Goal: Transaction & Acquisition: Purchase product/service

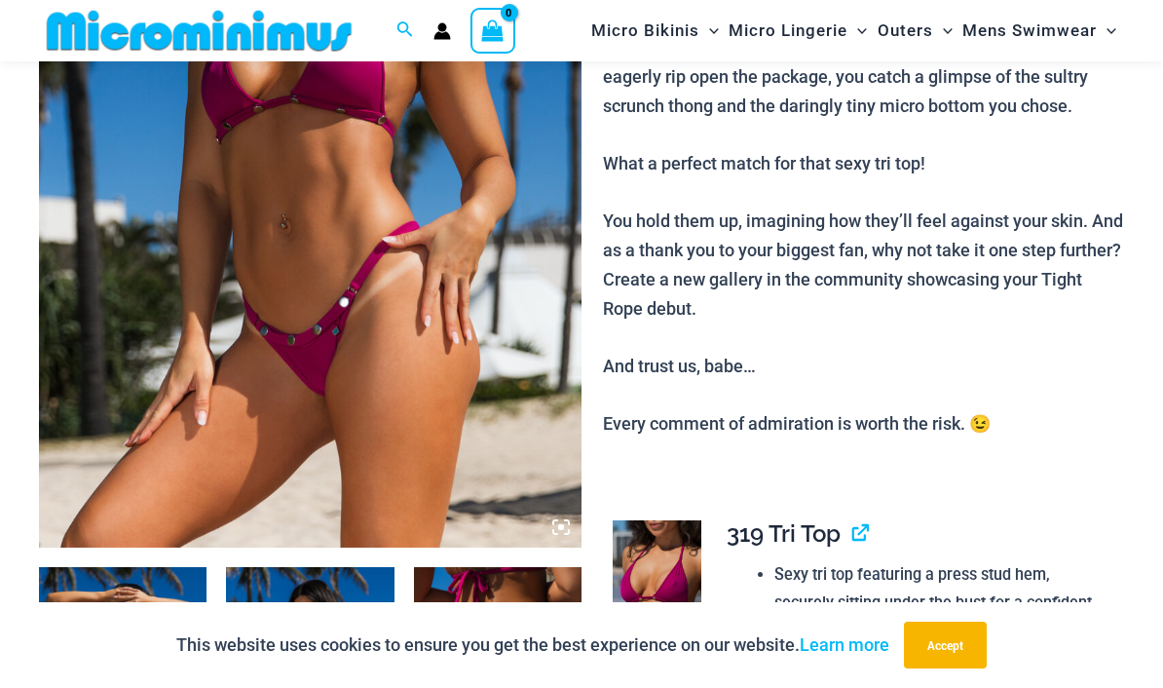
scroll to position [319, 0]
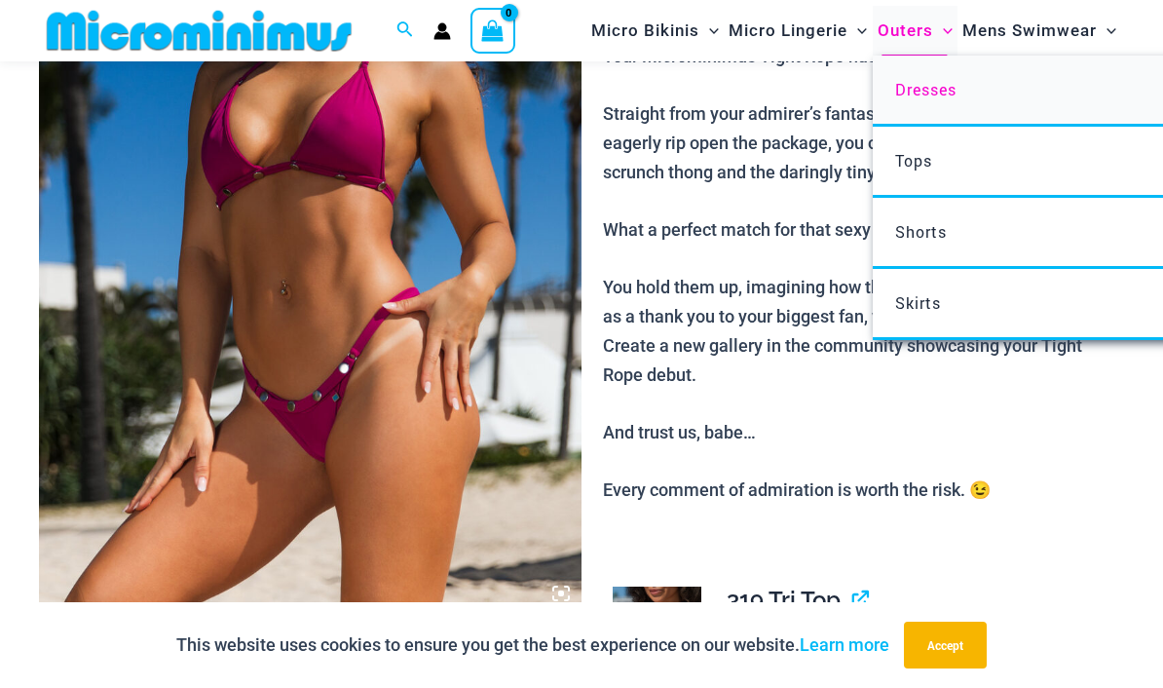
click at [912, 90] on span "Dresses" at bounding box center [925, 89] width 61 height 20
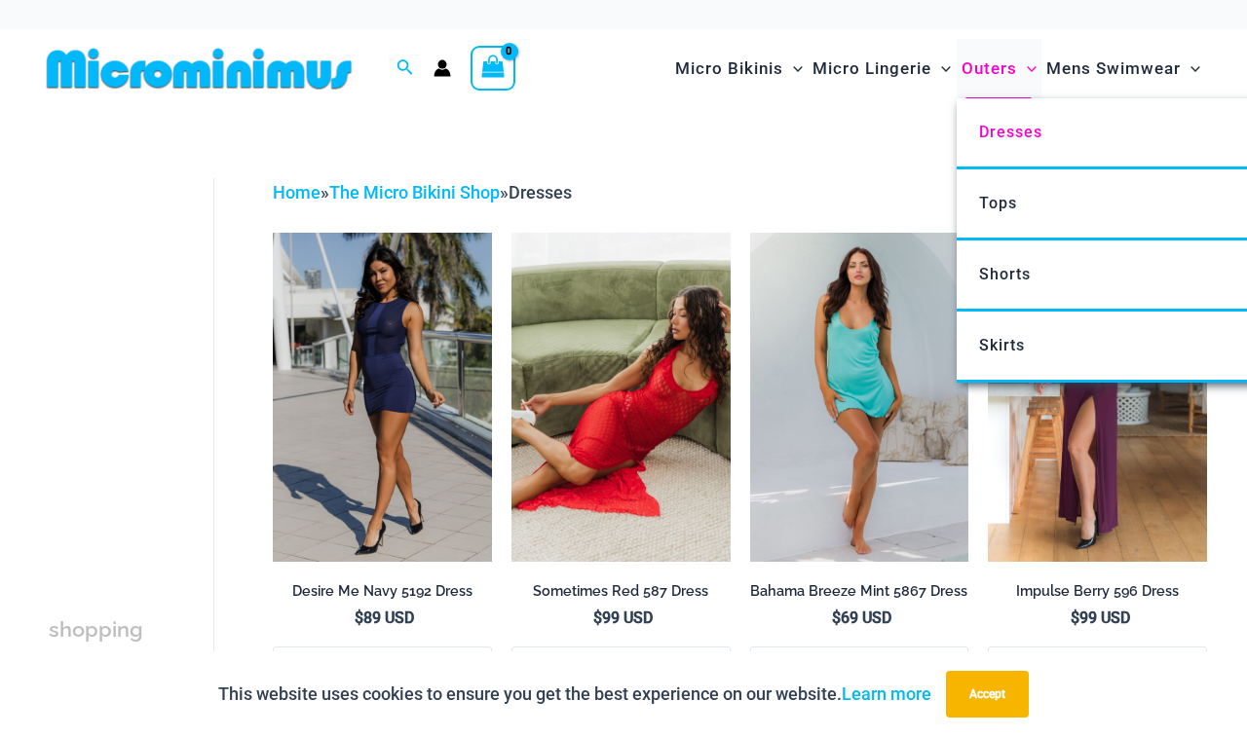
click at [974, 73] on span "Outers" at bounding box center [989, 69] width 56 height 50
click at [1020, 339] on span "Skirts" at bounding box center [1002, 345] width 46 height 19
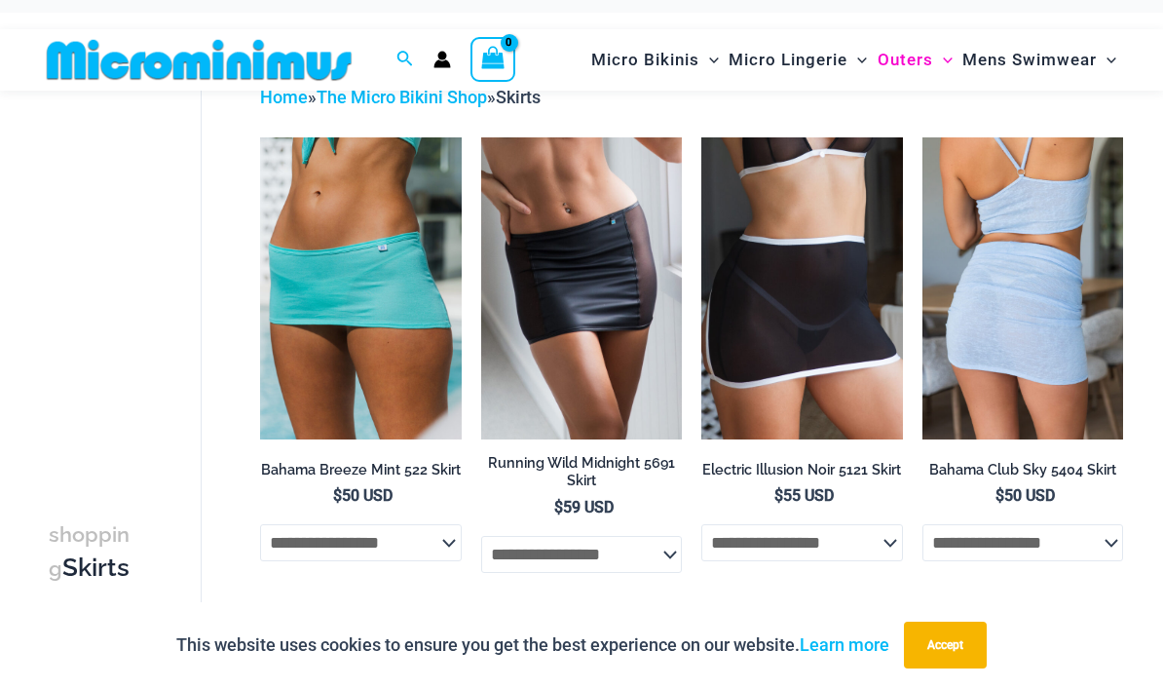
scroll to position [4, 0]
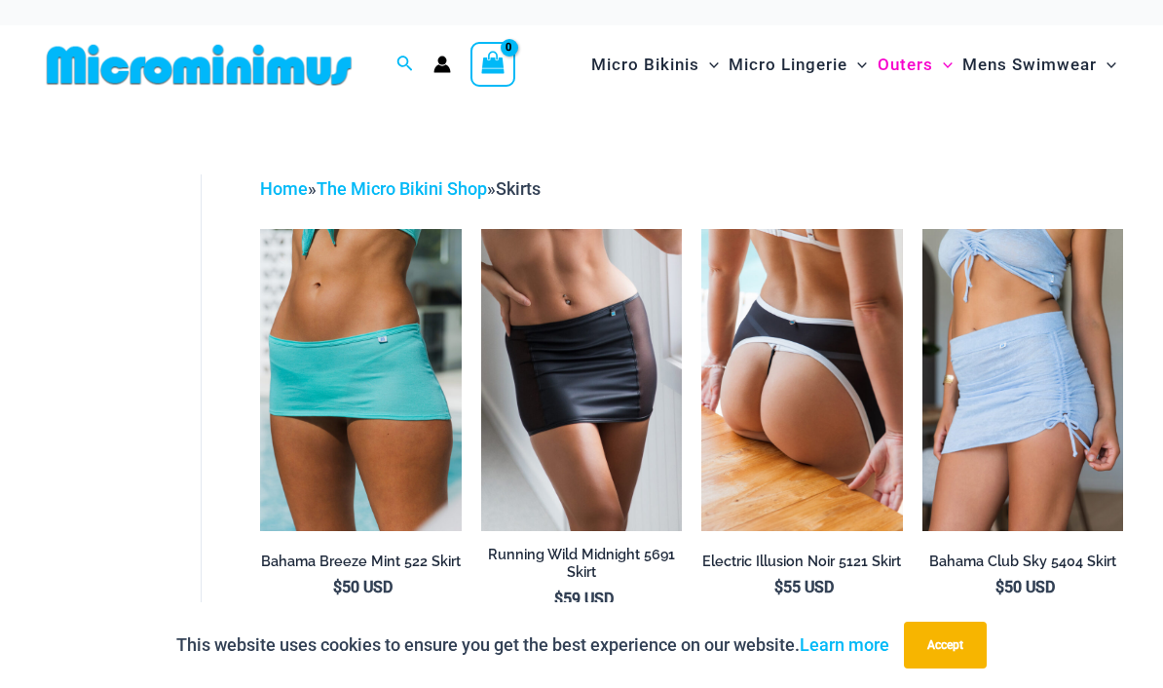
click at [794, 413] on img at bounding box center [801, 380] width 201 height 302
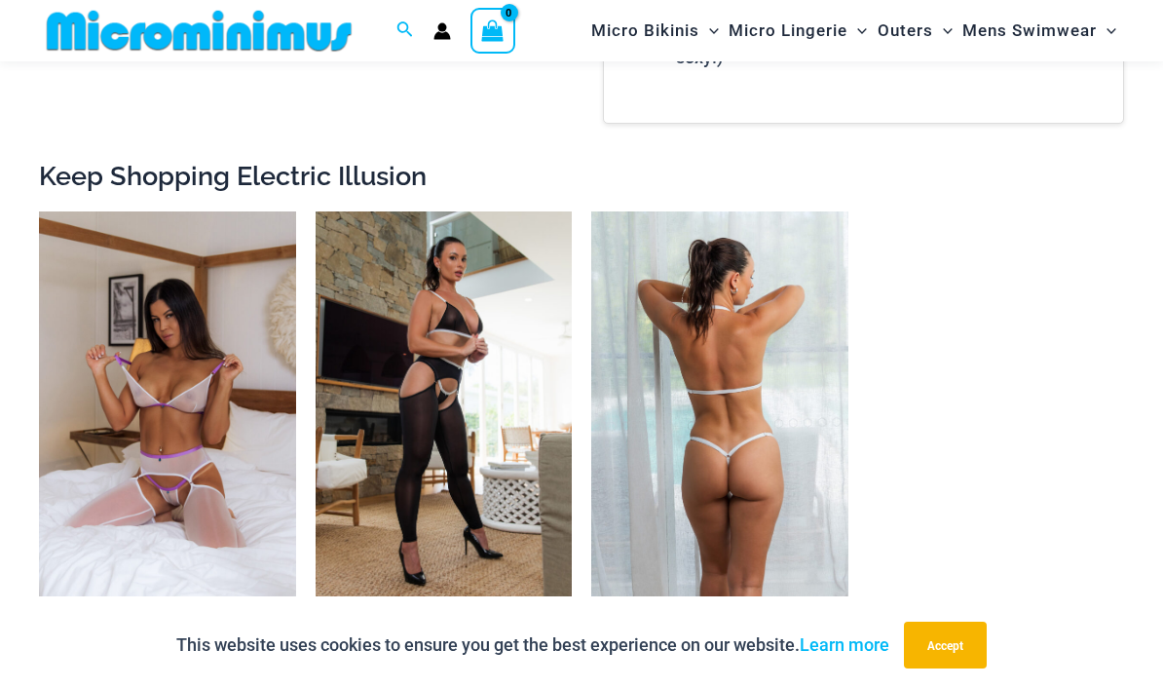
scroll to position [1982, 0]
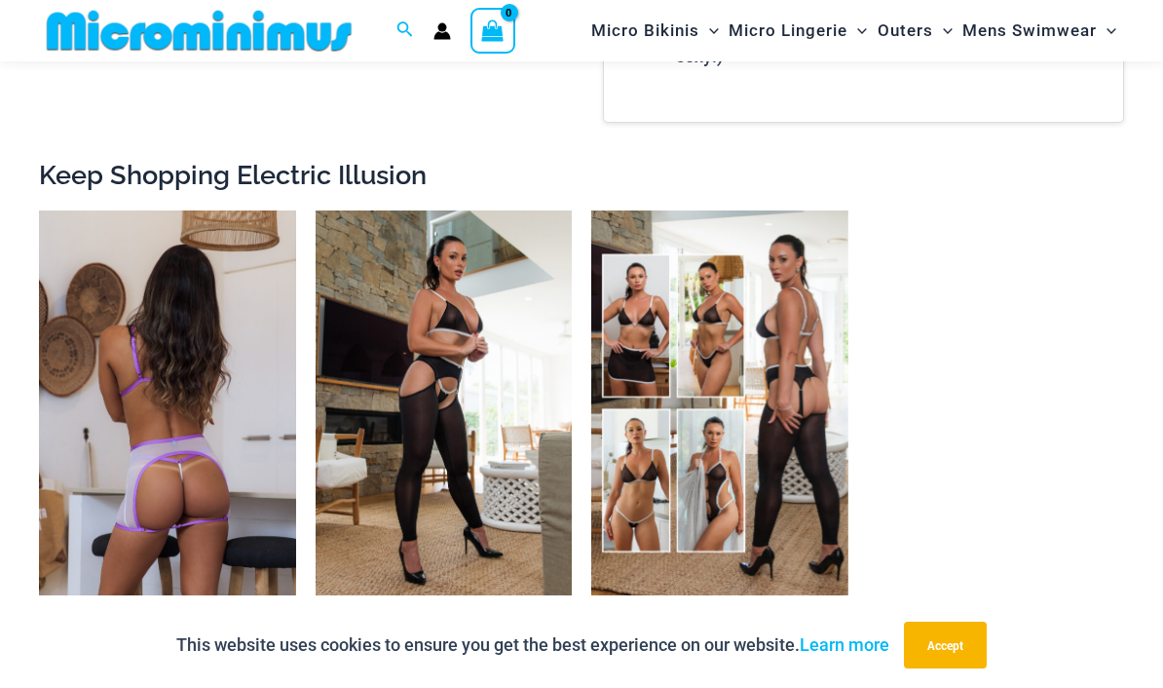
click at [169, 409] on img at bounding box center [167, 402] width 257 height 385
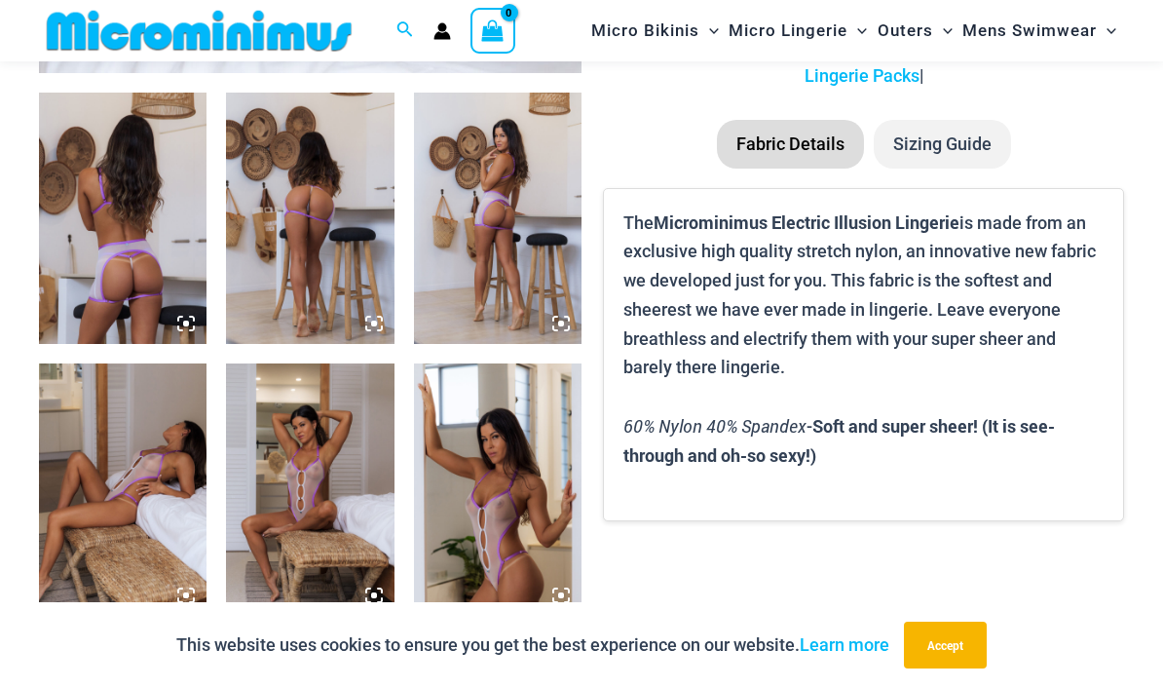
scroll to position [834, 0]
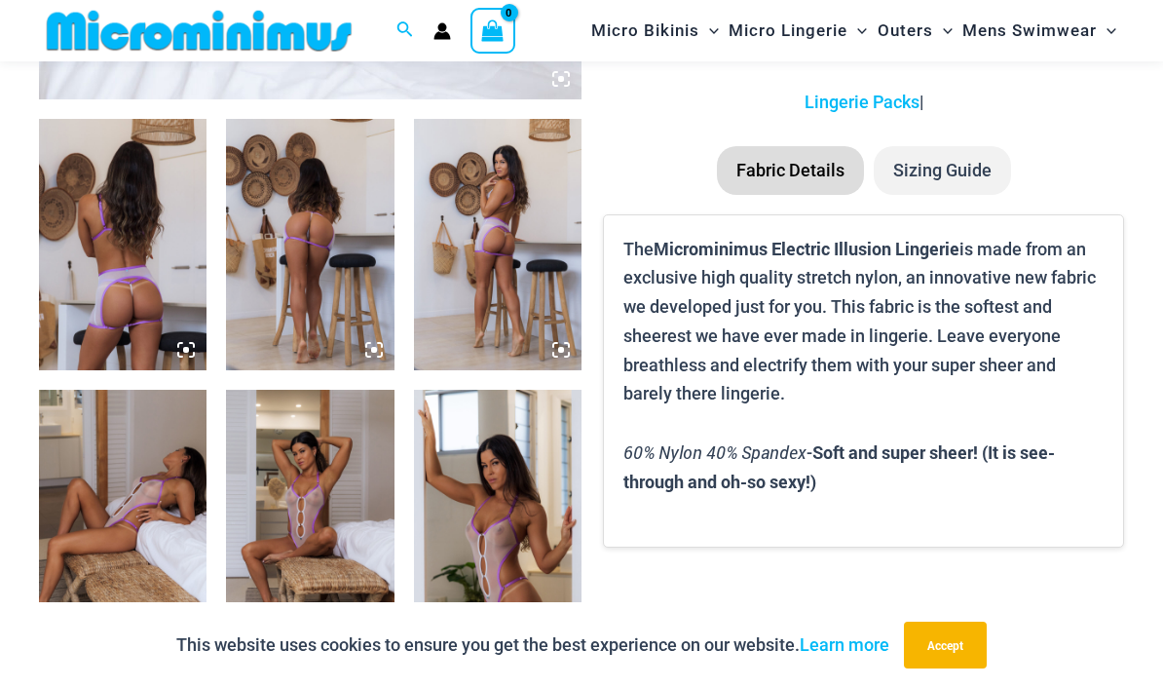
click at [328, 240] on img at bounding box center [310, 244] width 168 height 251
